Goal: Task Accomplishment & Management: Manage account settings

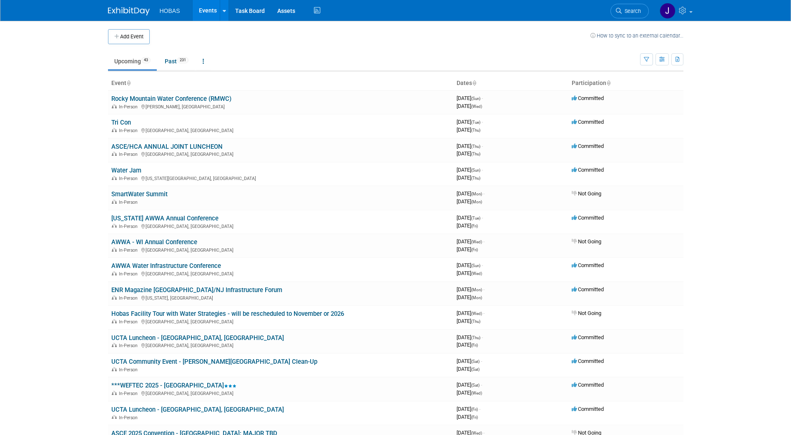
drag, startPoint x: 137, startPoint y: 169, endPoint x: 131, endPoint y: 166, distance: 6.4
click at [137, 169] on link "Water Jam" at bounding box center [126, 171] width 30 height 8
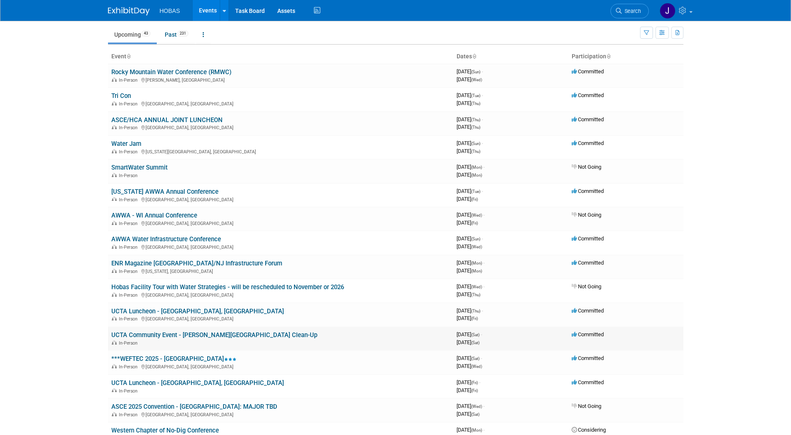
scroll to position [42, 0]
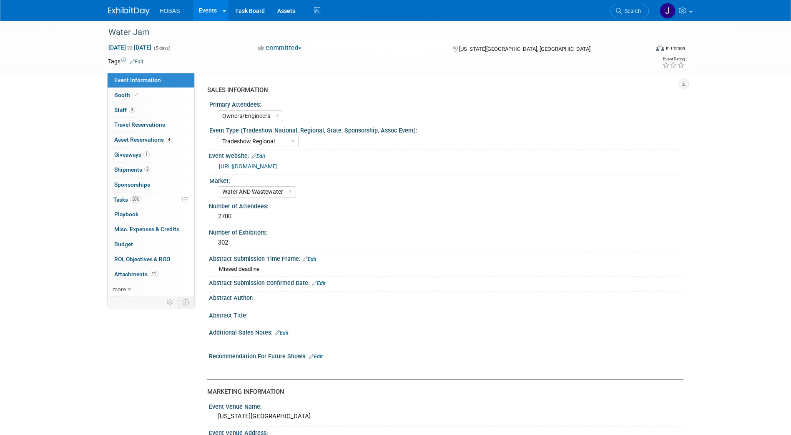
select select "Owners/Engineers"
select select "Tradeshow Regional"
select select "Water AND Wastewater"
select select "Exhibiting"
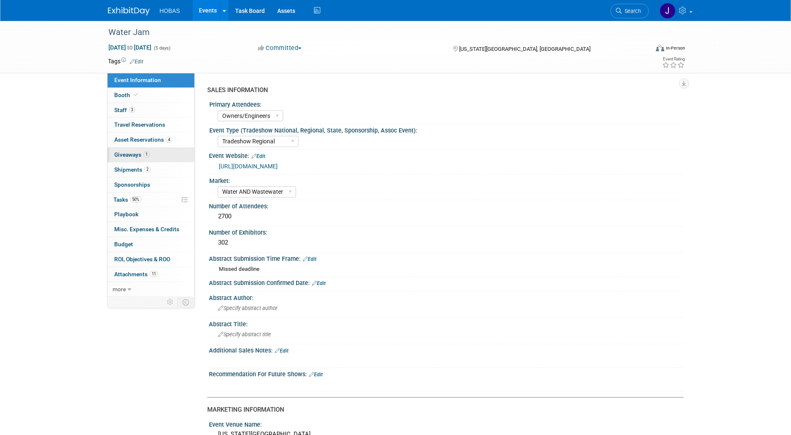
click at [130, 155] on span "Giveaways 1" at bounding box center [131, 154] width 35 height 7
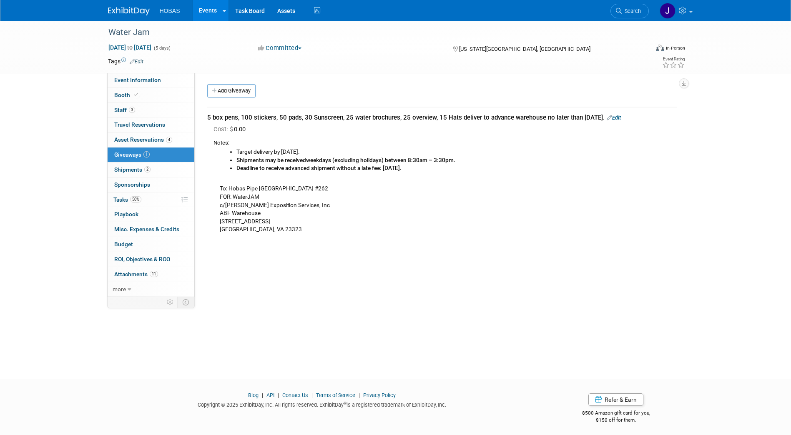
click at [621, 115] on link "Edit" at bounding box center [614, 118] width 14 height 6
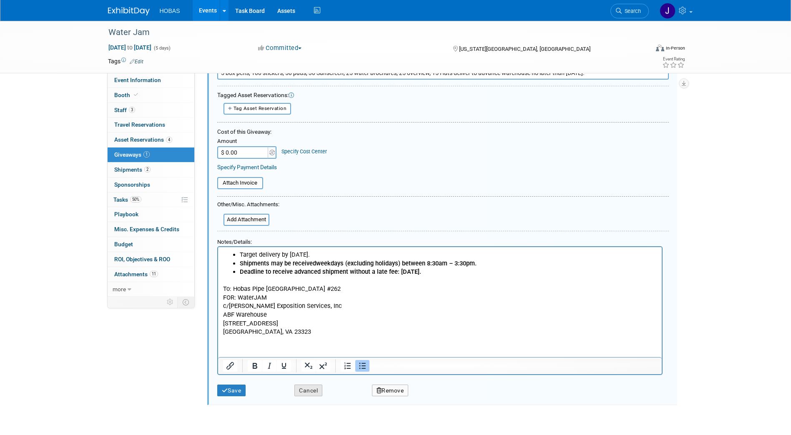
scroll to position [119, 0]
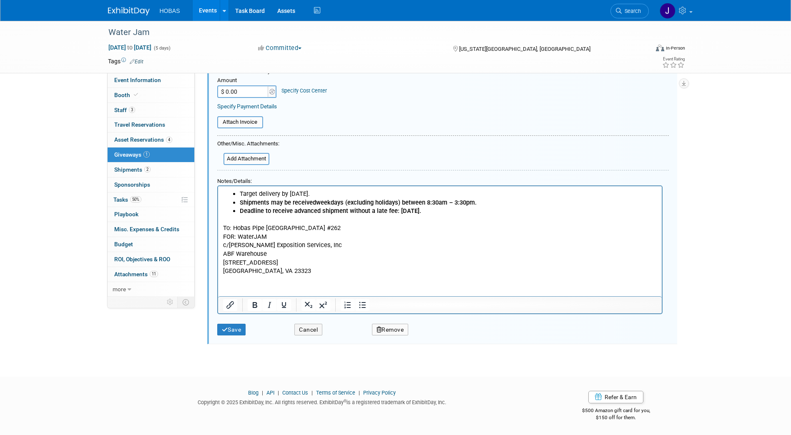
click at [306, 275] on html "Target delivery by Friday, August 22nd. Shipments may be received weekdays (exc…" at bounding box center [440, 230] width 444 height 89
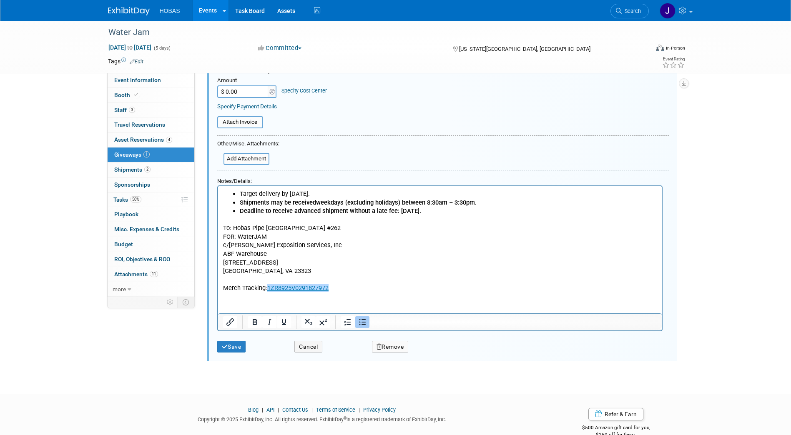
click at [344, 289] on p "Merch Tracking: 1ZR8925V0291827972﻿" at bounding box center [440, 288] width 434 height 9
click at [372, 286] on link "1ZR8925V0296729711" at bounding box center [359, 288] width 61 height 8
click at [301, 287] on link "1ZR8925V0291827972" at bounding box center [297, 288] width 61 height 8
click at [419, 289] on p "Merch Tracking: 1ZR8925V0291827972 , 1ZR8925V0296729711" at bounding box center [440, 288] width 434 height 9
click at [418, 288] on p "Merch Tracking: 1ZR8925V0291827972 , 1ZR8925V0296729711﻿" at bounding box center [440, 288] width 434 height 9
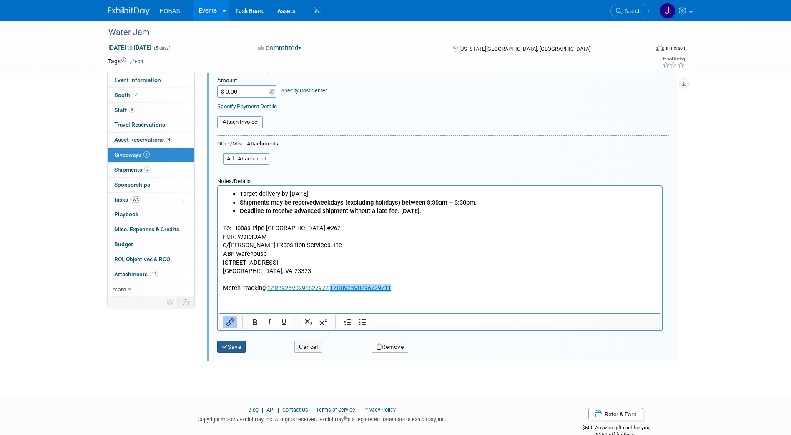
click at [239, 345] on button "Save" at bounding box center [231, 347] width 29 height 12
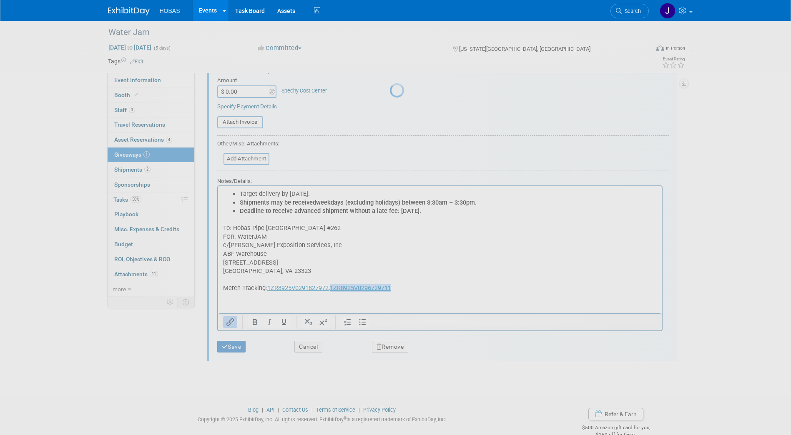
scroll to position [3, 0]
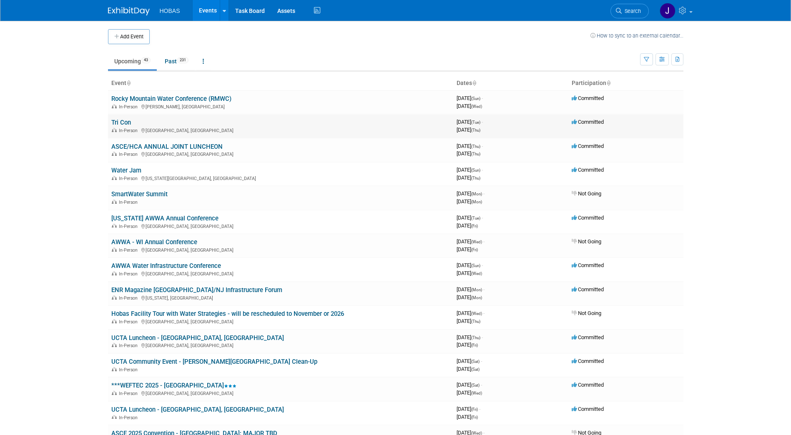
click at [124, 120] on link "Tri Con" at bounding box center [121, 123] width 20 height 8
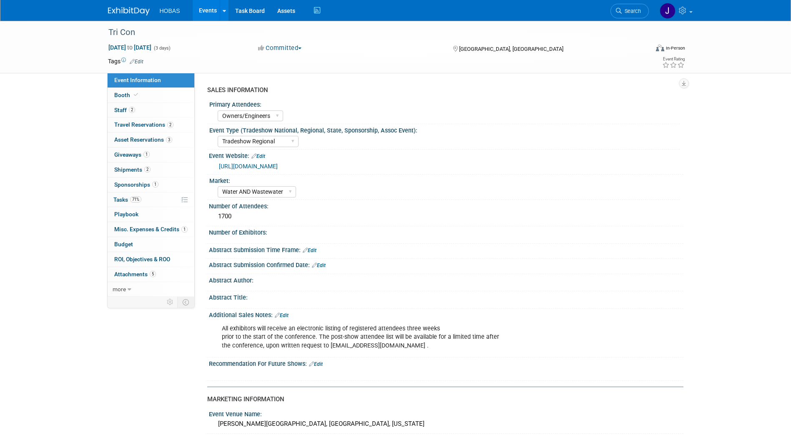
select select "Owners/Engineers"
select select "Tradeshow Regional"
select select "Water AND Wastewater"
select select "Exhibiting"
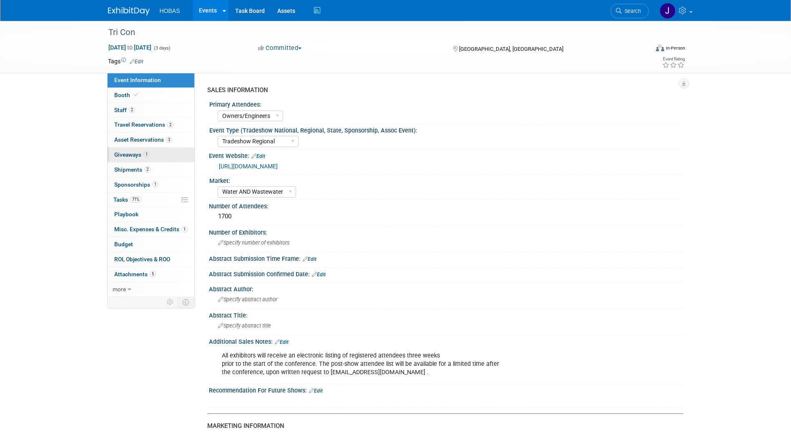
click at [128, 157] on span "Giveaways 1" at bounding box center [131, 154] width 35 height 7
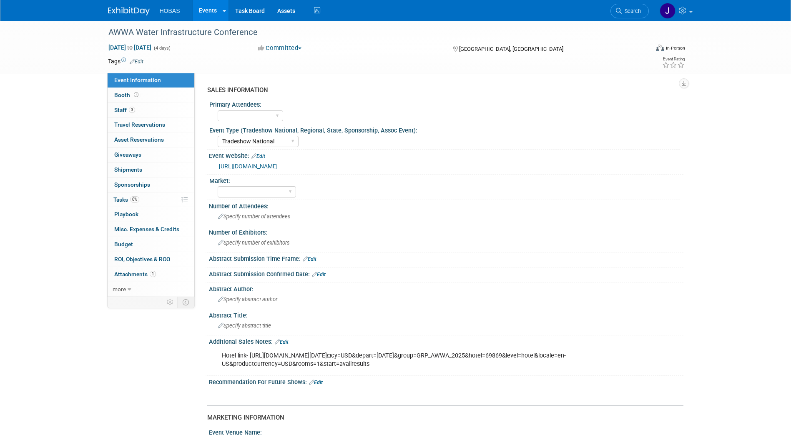
select select "Tradeshow National"
select select "Attending only"
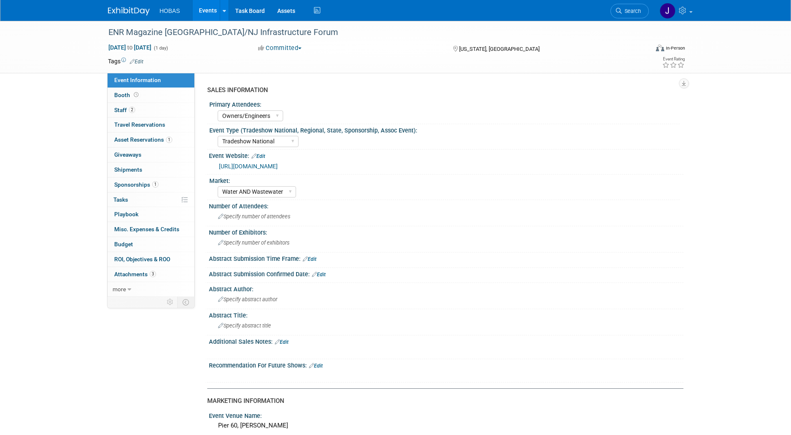
select select "Owners/Engineers"
select select "Tradeshow National"
select select "Water AND Wastewater"
select select "Sponsorship only"
select select "Owners/Engineers"
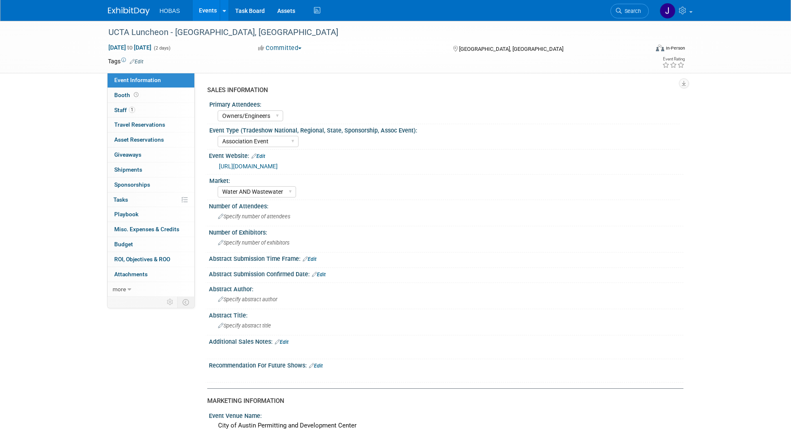
select select "Association Event"
select select "Water AND Wastewater"
select select "Attending only"
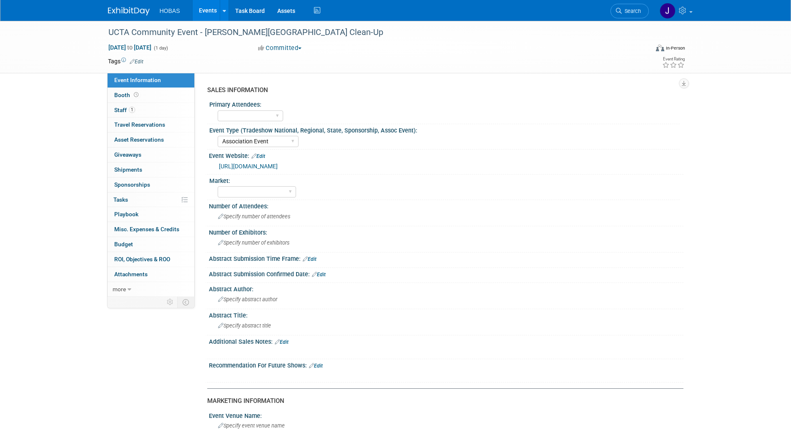
select select "Association Event"
select select "Attending only"
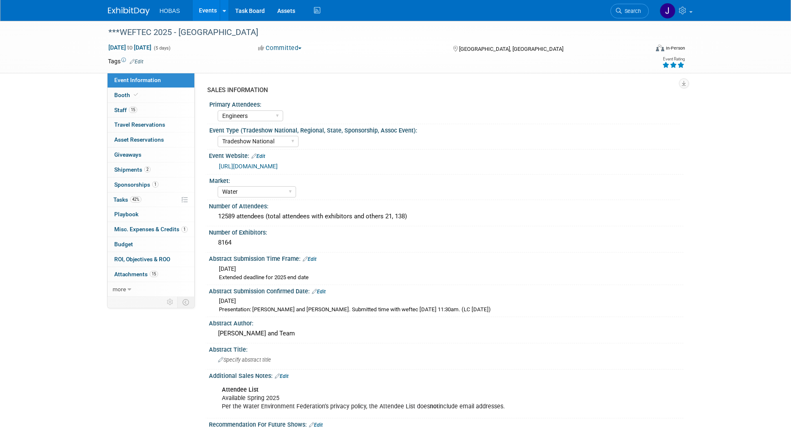
select select "Engineers"
select select "Tradeshow National"
select select "Water"
select select "Exhibiting and Sponsoring"
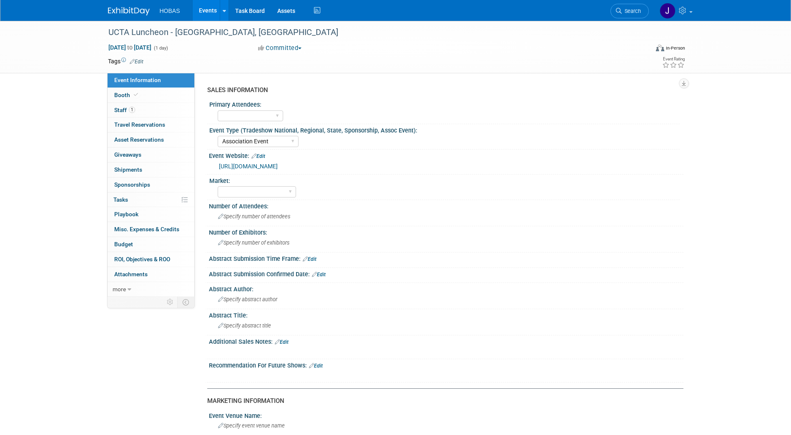
select select "Association Event"
select select "Attending only"
